Goal: Information Seeking & Learning: Learn about a topic

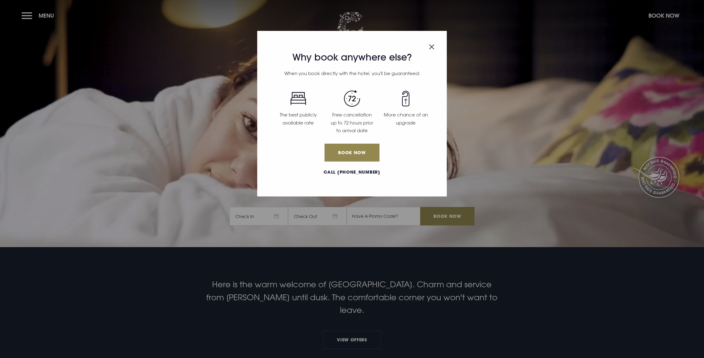
click at [434, 47] on img "Close modal" at bounding box center [432, 46] width 6 height 5
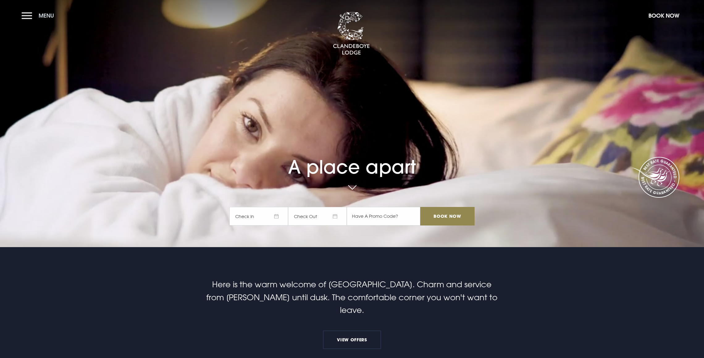
click at [26, 17] on button "Menu" at bounding box center [39, 15] width 35 height 13
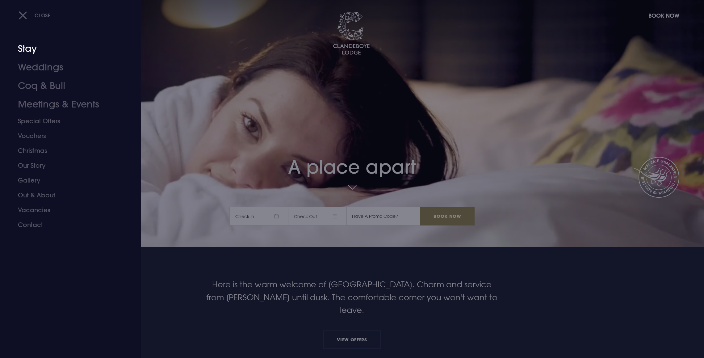
click at [28, 49] on link "Stay" at bounding box center [67, 49] width 98 height 19
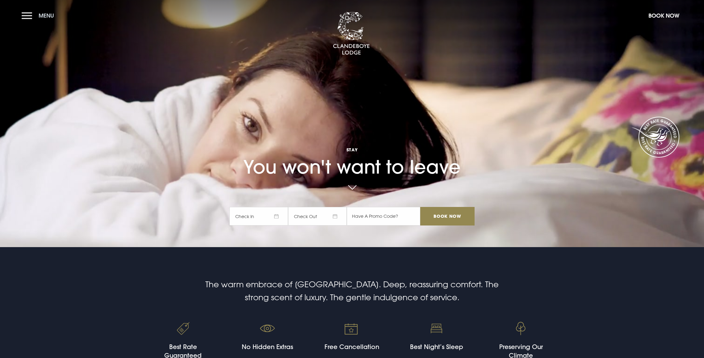
click at [26, 15] on button "Menu" at bounding box center [39, 15] width 35 height 13
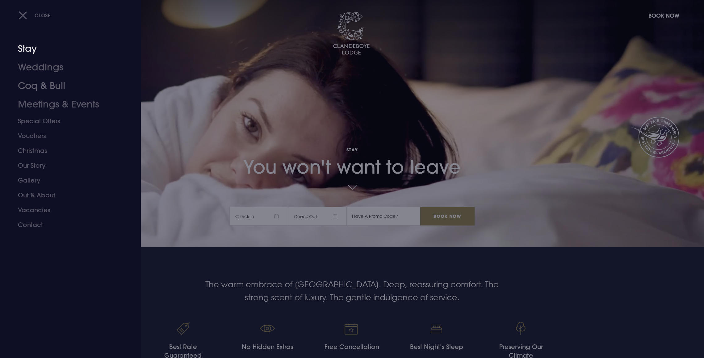
click at [30, 50] on link "Stay" at bounding box center [67, 49] width 98 height 19
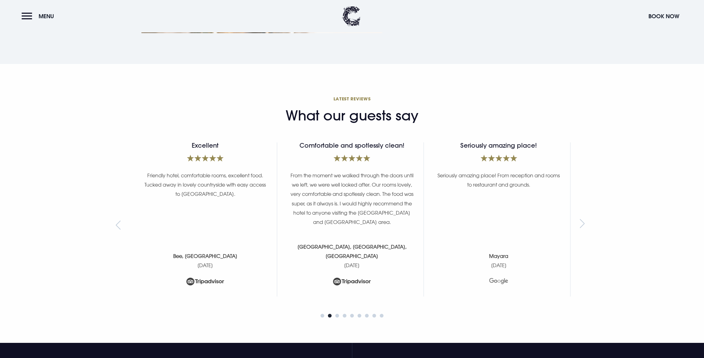
scroll to position [2666, 0]
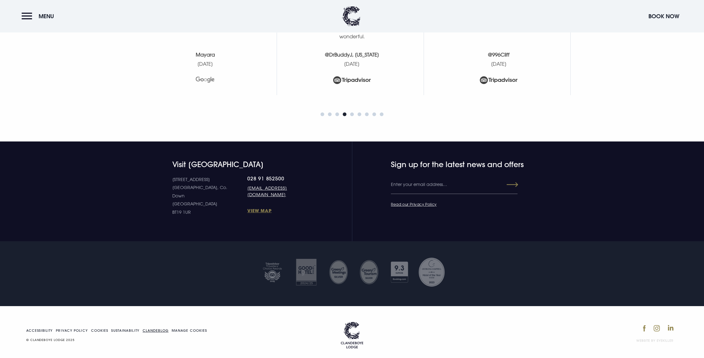
click at [154, 329] on link "Clandeblog" at bounding box center [156, 330] width 26 height 3
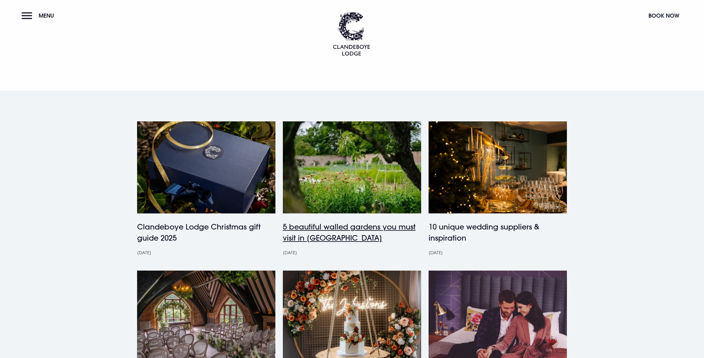
click at [357, 231] on h4 "5 beautiful walled gardens you must visit in [GEOGRAPHIC_DATA]" at bounding box center [352, 232] width 138 height 22
